Goal: Task Accomplishment & Management: Manage account settings

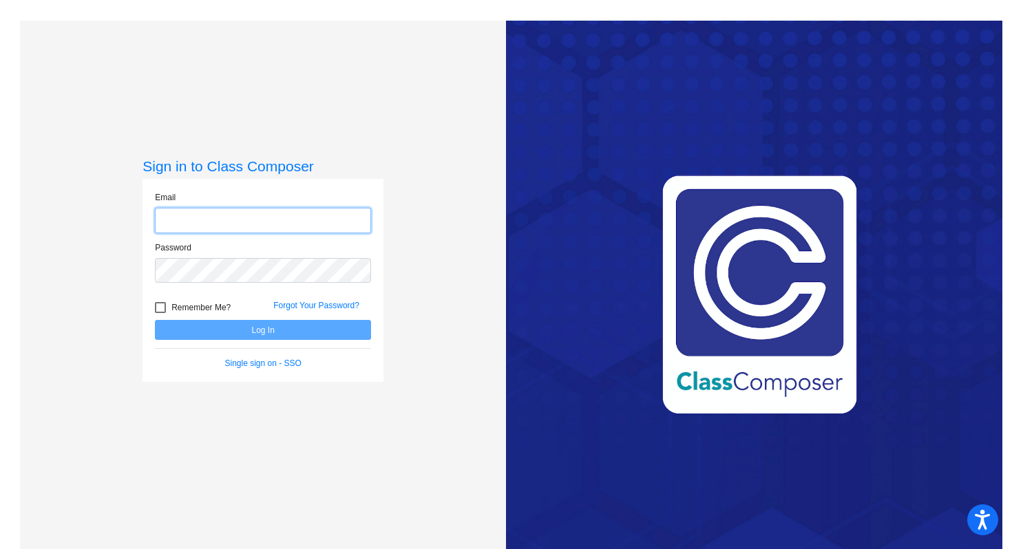
type input "[EMAIL_ADDRESS][DOMAIN_NAME]"
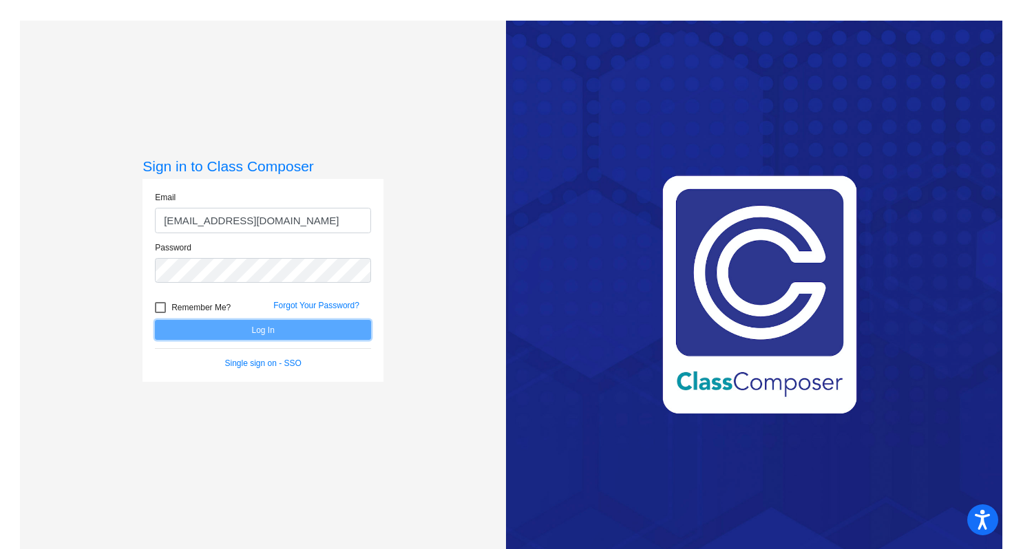
click at [284, 325] on button "Log In" at bounding box center [263, 330] width 216 height 20
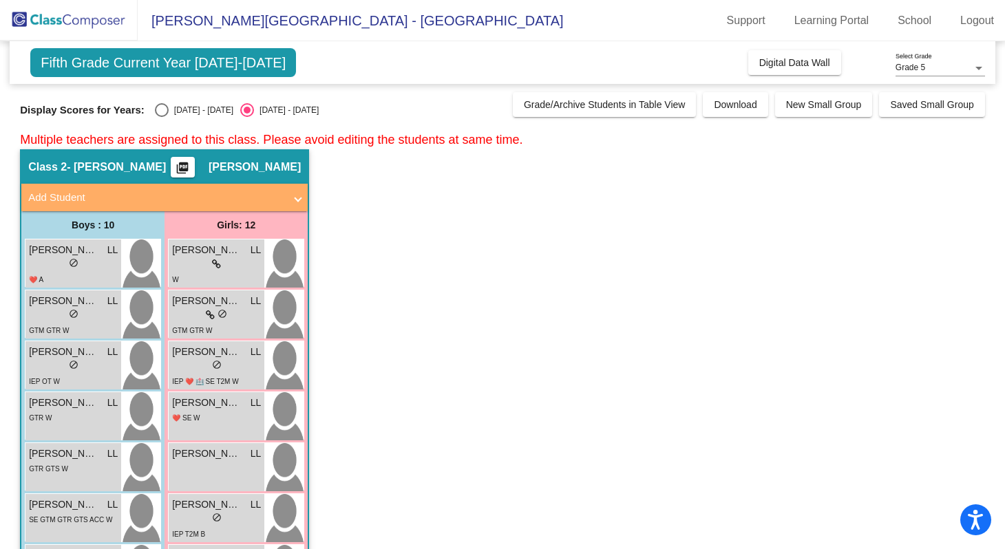
click at [158, 109] on div "Select an option" at bounding box center [162, 110] width 14 height 14
click at [161, 117] on input "[DATE] - [DATE]" at bounding box center [161, 117] width 1 height 1
radio input "true"
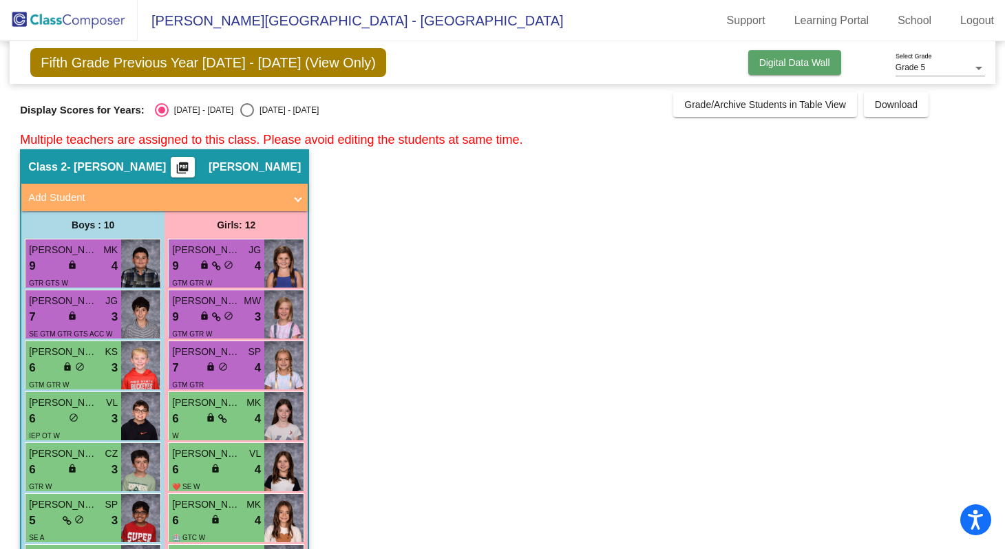
click at [791, 67] on span "Digital Data Wall" at bounding box center [794, 62] width 71 height 11
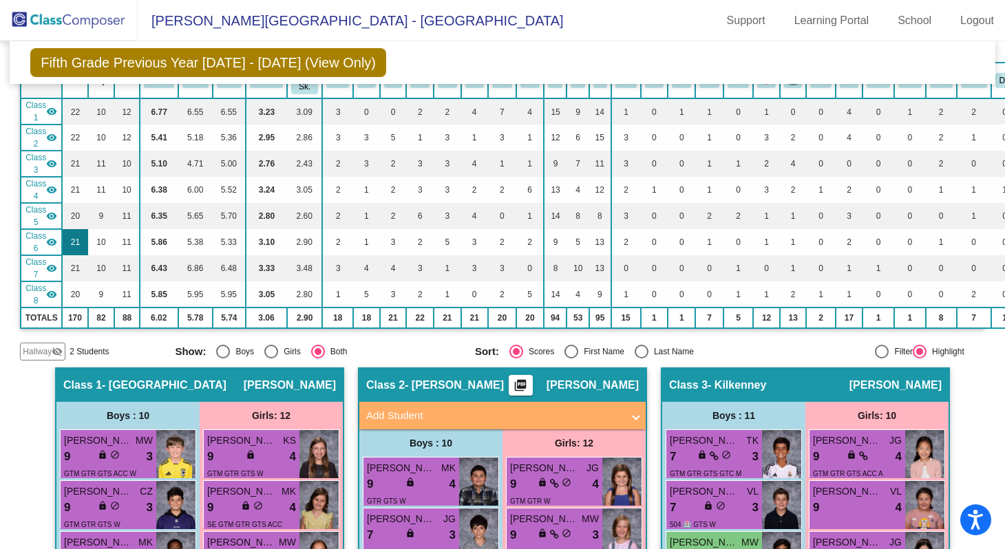
scroll to position [125, 0]
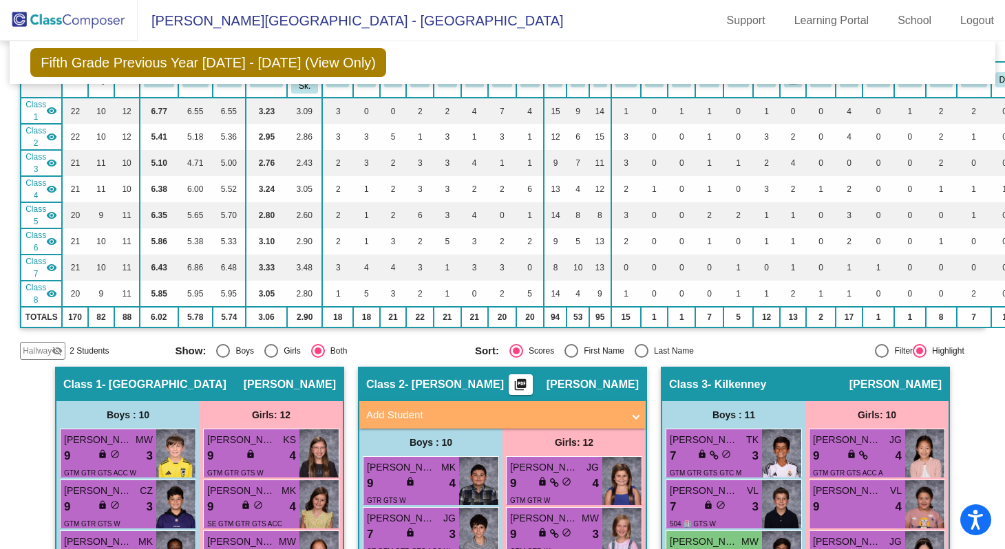
click at [49, 105] on mat-icon "visibility" at bounding box center [51, 110] width 11 height 11
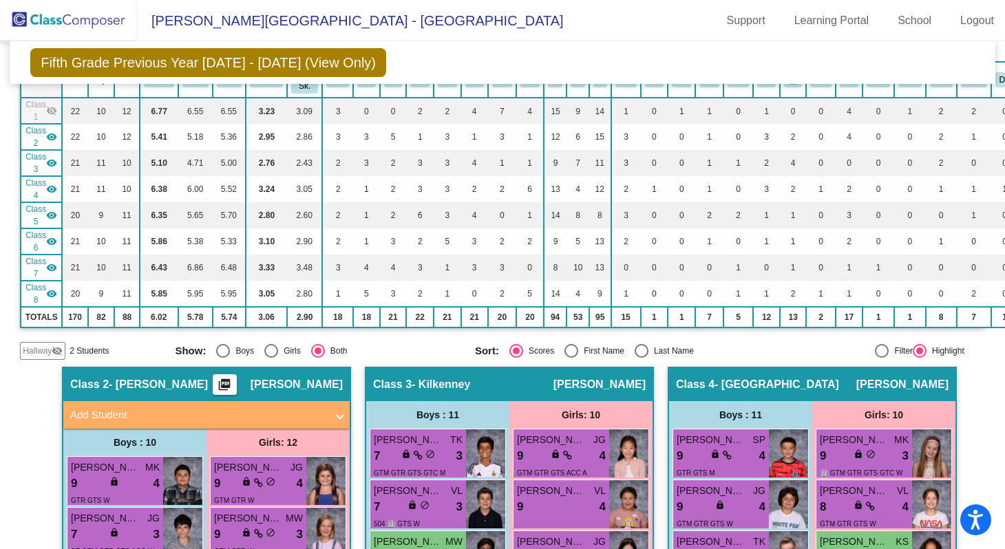
click at [50, 106] on mat-icon "visibility_off" at bounding box center [51, 110] width 11 height 11
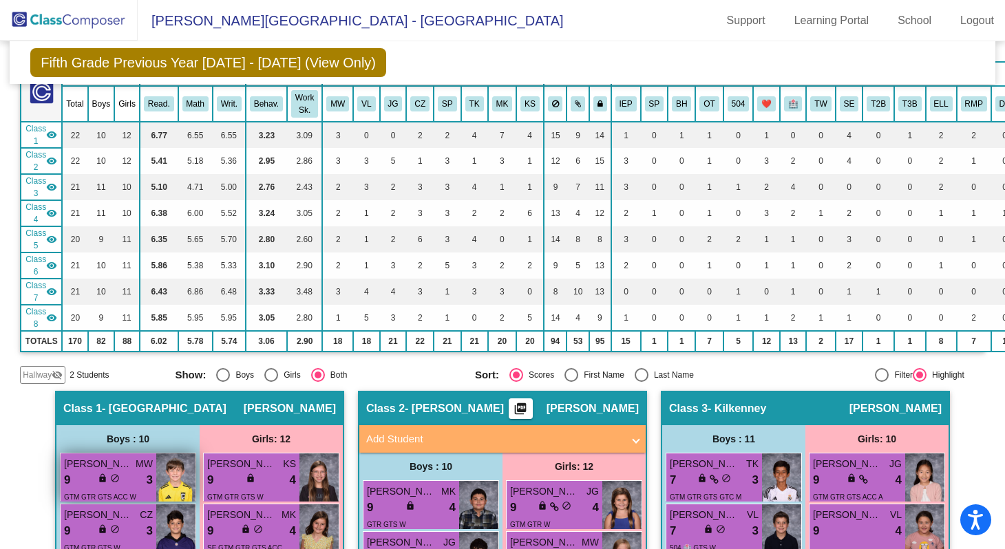
scroll to position [69, 0]
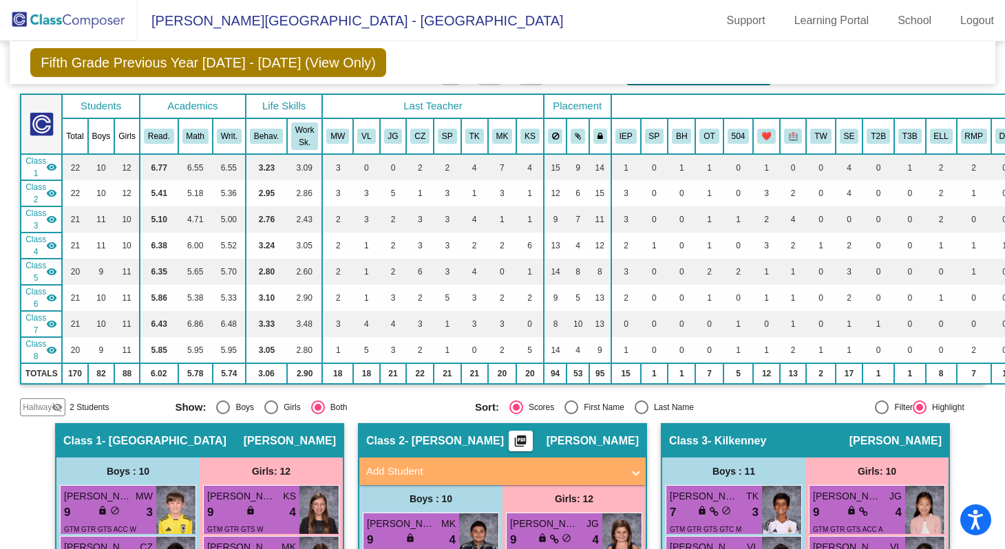
click at [56, 266] on mat-icon "visibility" at bounding box center [51, 271] width 11 height 11
click at [52, 302] on div "Class 6 visibility" at bounding box center [41, 298] width 32 height 25
click at [54, 319] on mat-icon "visibility" at bounding box center [51, 324] width 11 height 11
click at [54, 345] on mat-icon "visibility" at bounding box center [51, 350] width 11 height 11
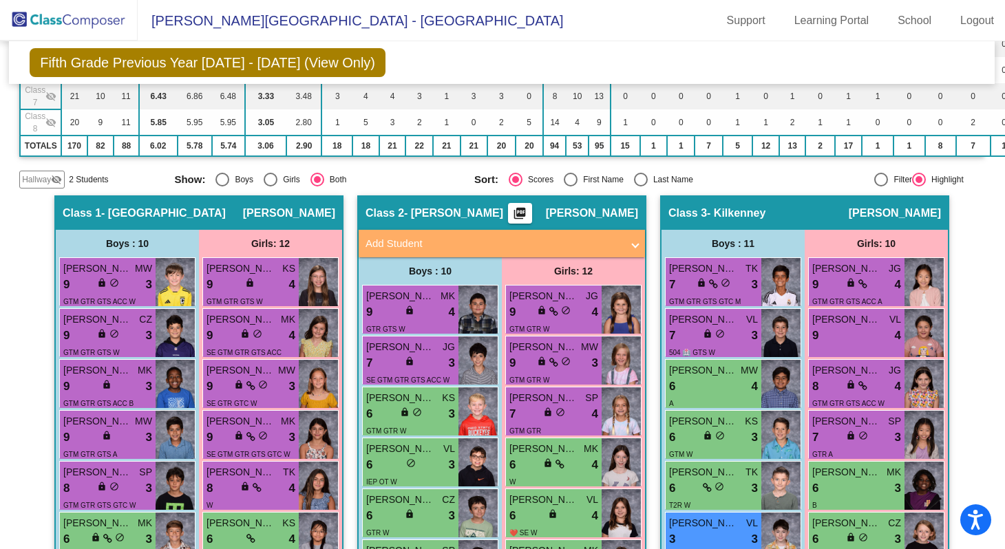
scroll to position [0, 1]
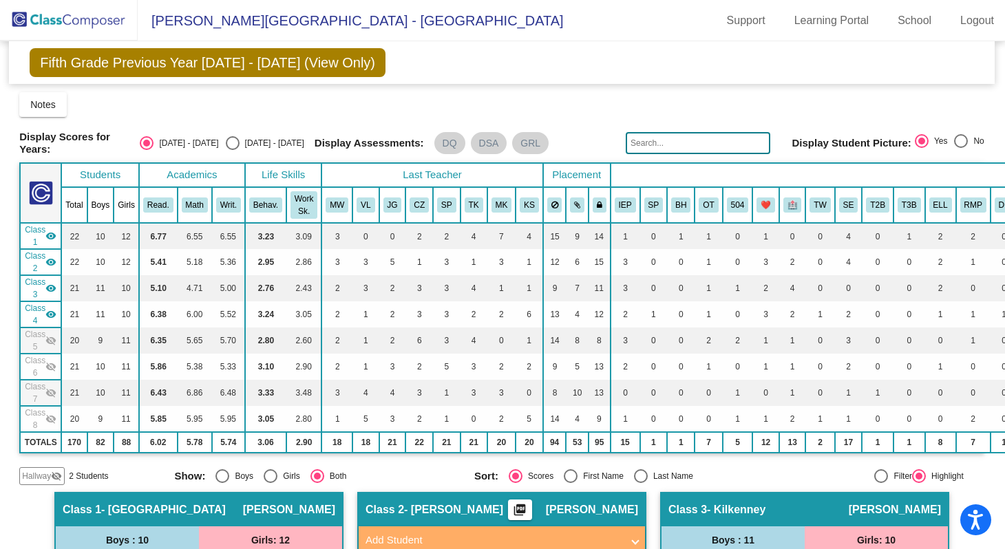
click at [50, 310] on mat-icon "visibility" at bounding box center [50, 314] width 11 height 11
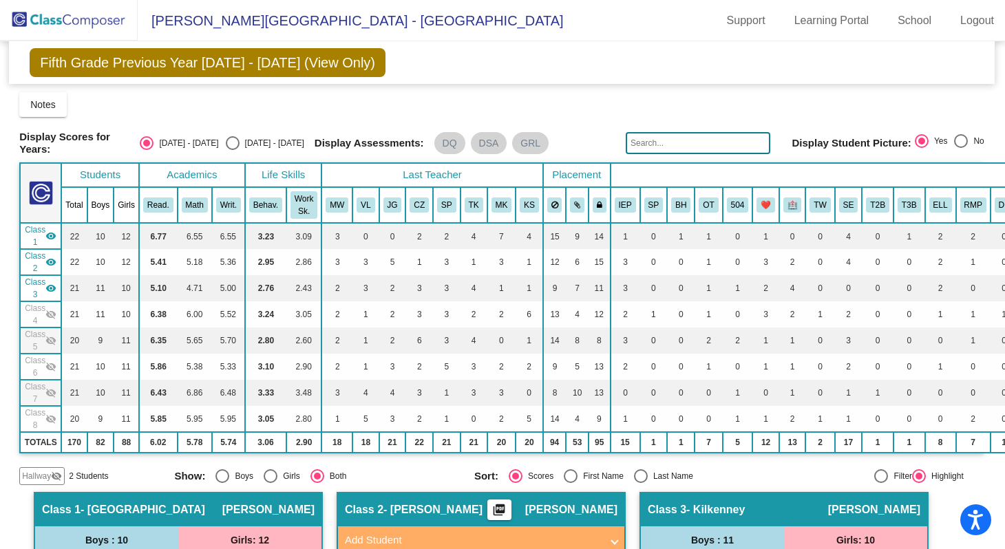
click at [50, 290] on mat-icon "visibility" at bounding box center [50, 288] width 11 height 11
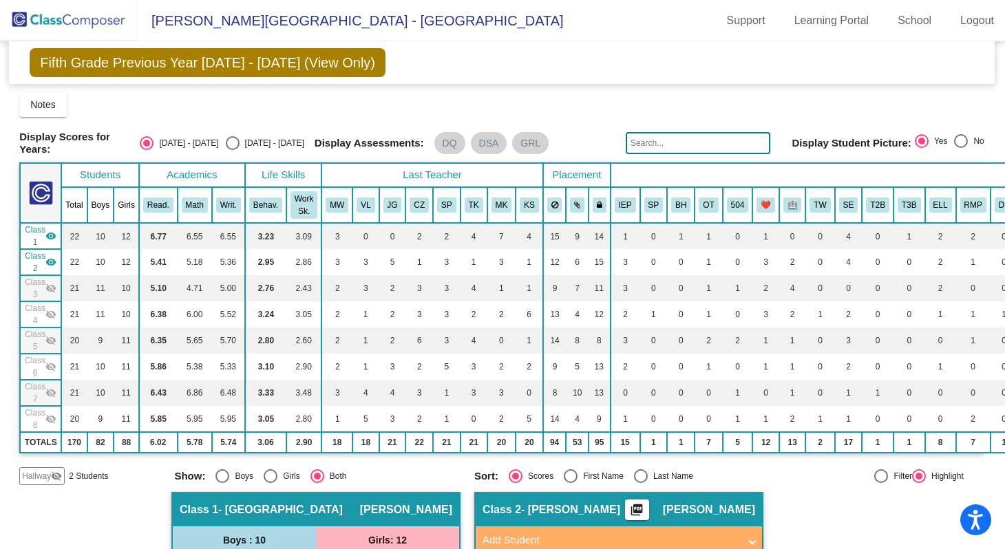
click at [52, 257] on mat-icon "visibility" at bounding box center [50, 262] width 11 height 11
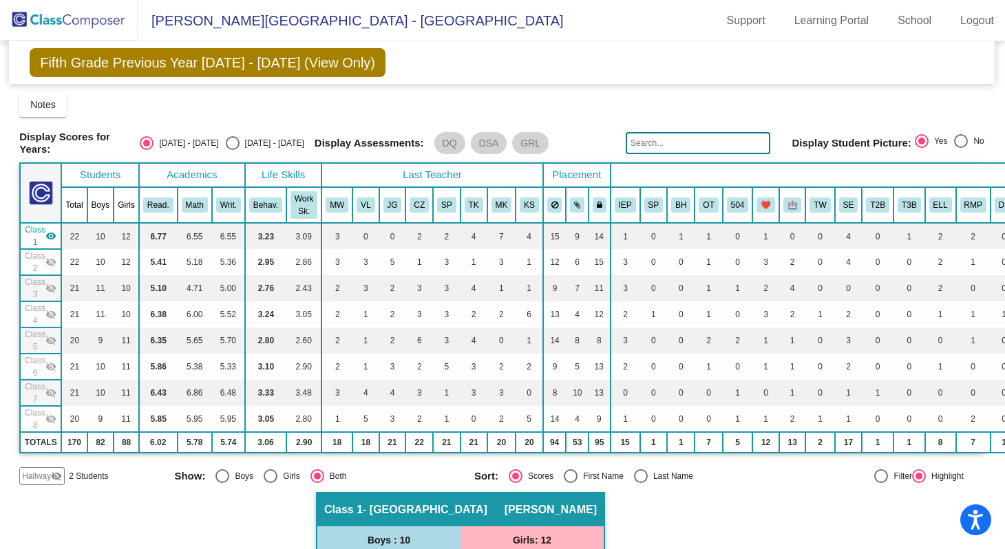
click at [50, 231] on mat-icon "visibility" at bounding box center [50, 236] width 11 height 11
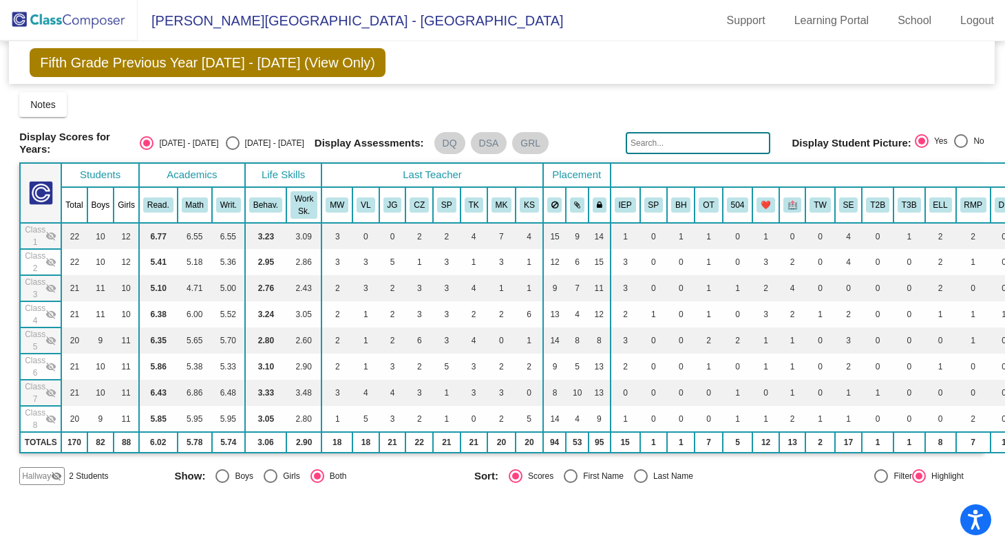
click at [50, 340] on mat-icon "visibility_off" at bounding box center [50, 340] width 11 height 11
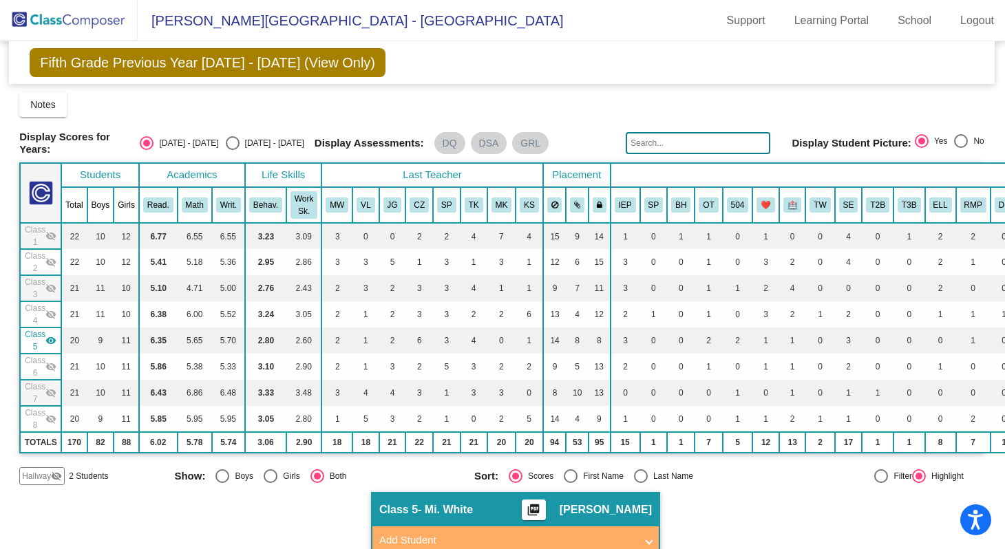
click at [51, 364] on mat-icon "visibility_off" at bounding box center [50, 366] width 11 height 11
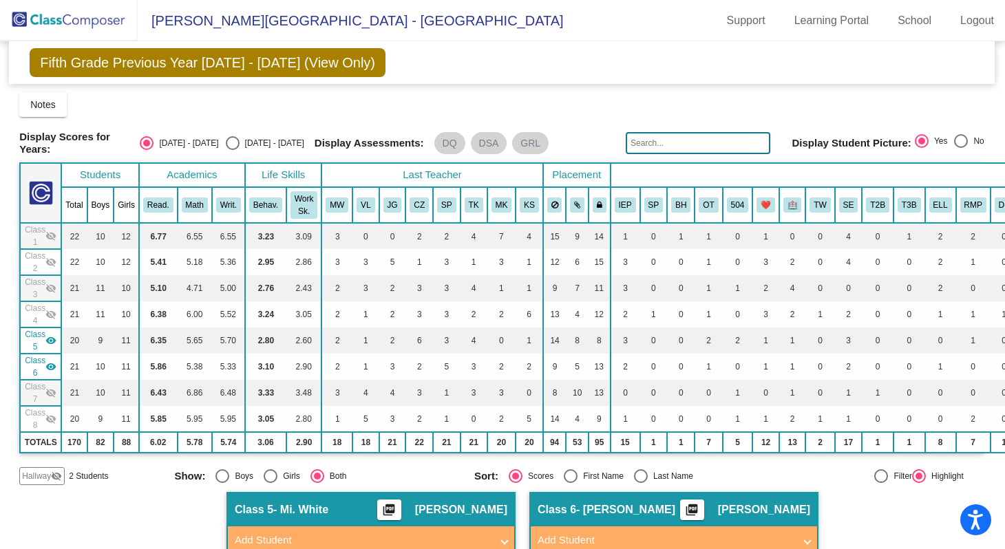
click at [51, 389] on mat-icon "visibility_off" at bounding box center [50, 393] width 11 height 11
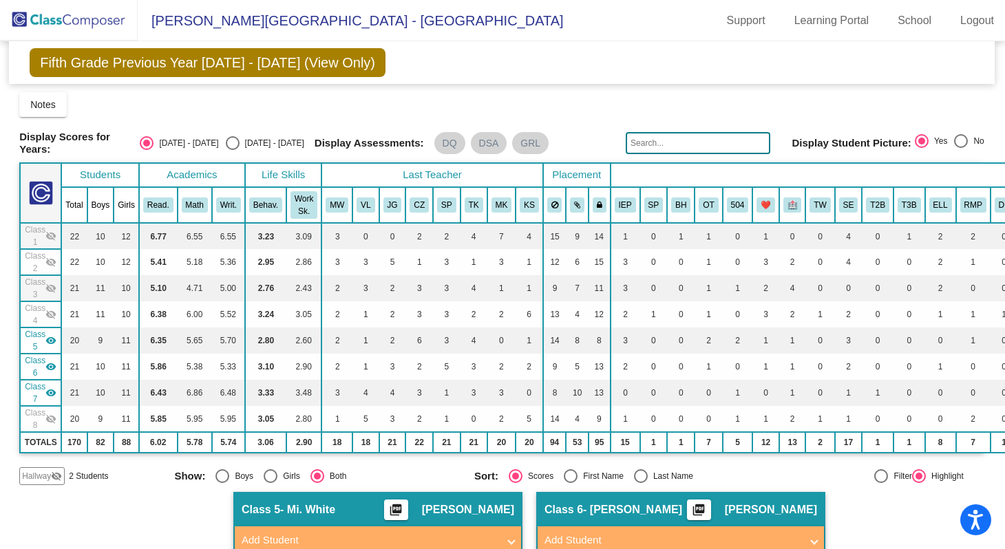
click at [49, 414] on mat-icon "visibility_off" at bounding box center [50, 419] width 11 height 11
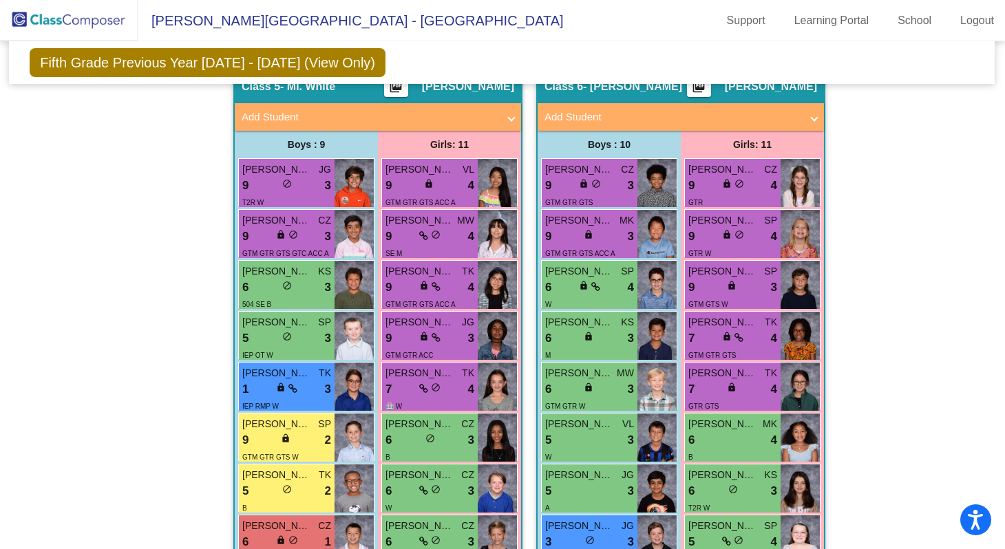
scroll to position [424, 1]
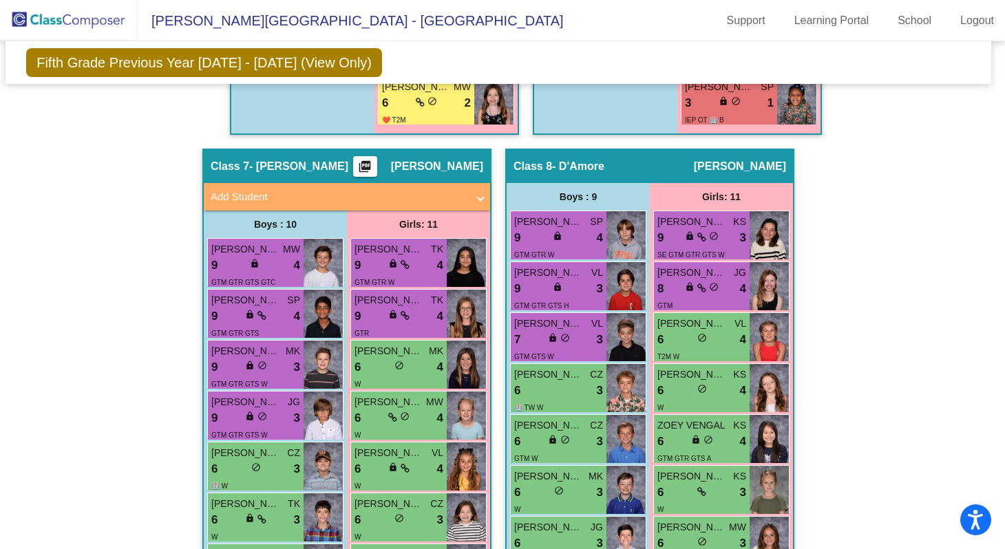
scroll to position [1004, 4]
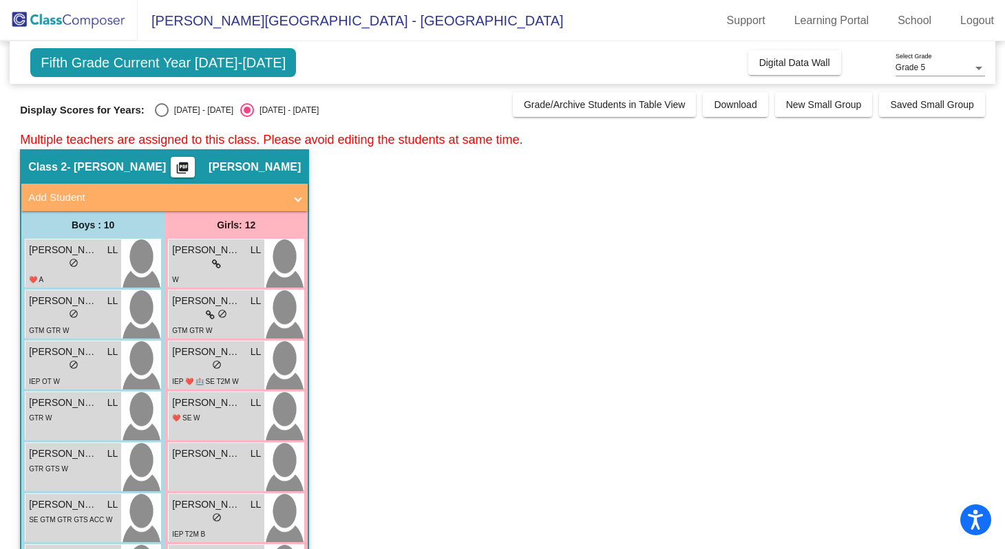
click at [164, 107] on div "Select an option" at bounding box center [162, 110] width 14 height 14
click at [162, 117] on input "[DATE] - [DATE]" at bounding box center [161, 117] width 1 height 1
radio input "true"
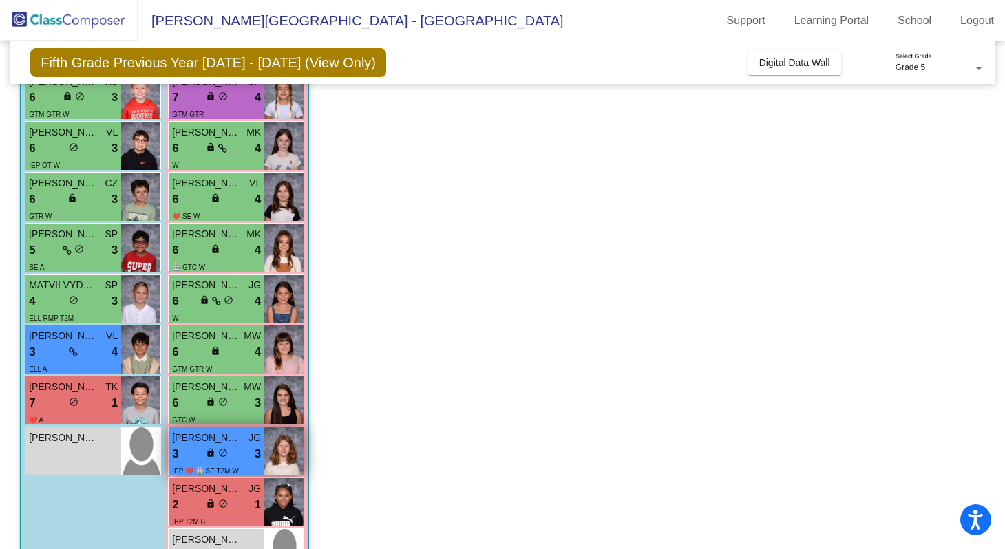
scroll to position [272, 0]
